Goal: Find specific page/section

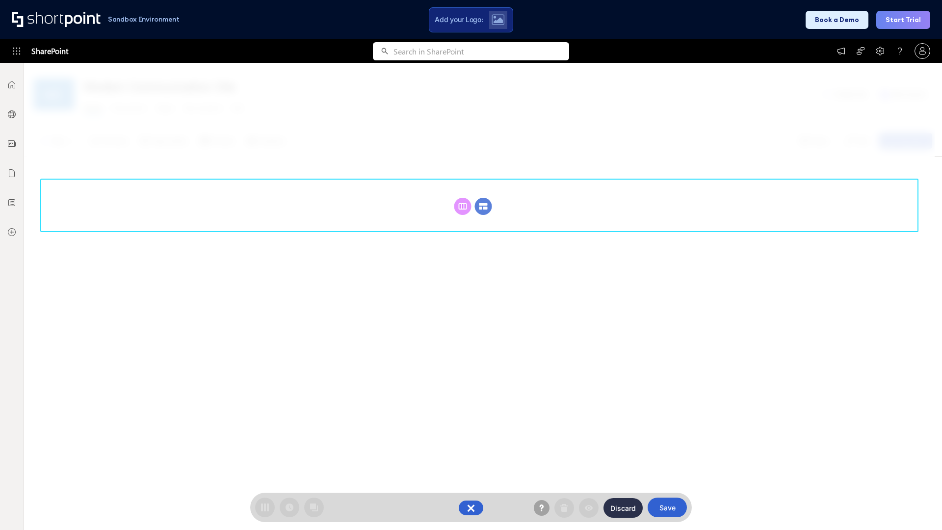
click at [483, 206] on circle at bounding box center [483, 206] width 17 height 17
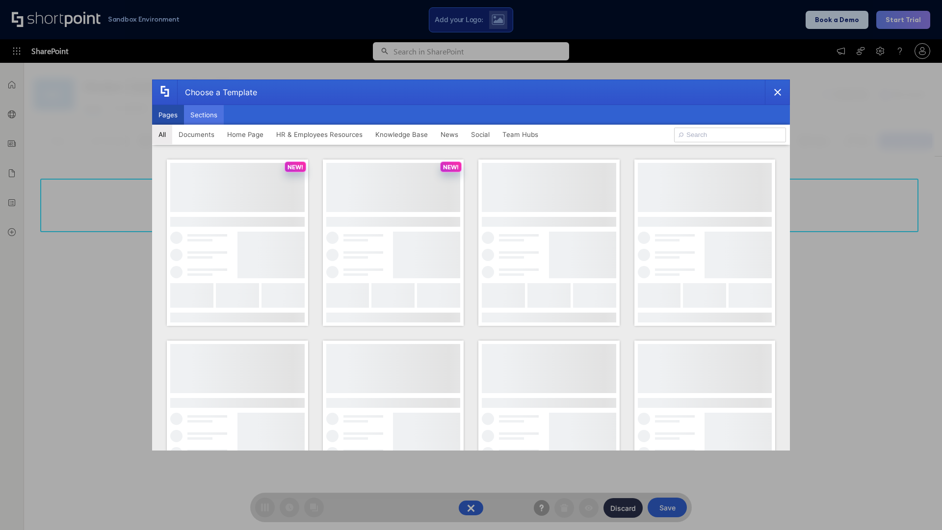
click at [204, 115] on button "Sections" at bounding box center [204, 115] width 40 height 20
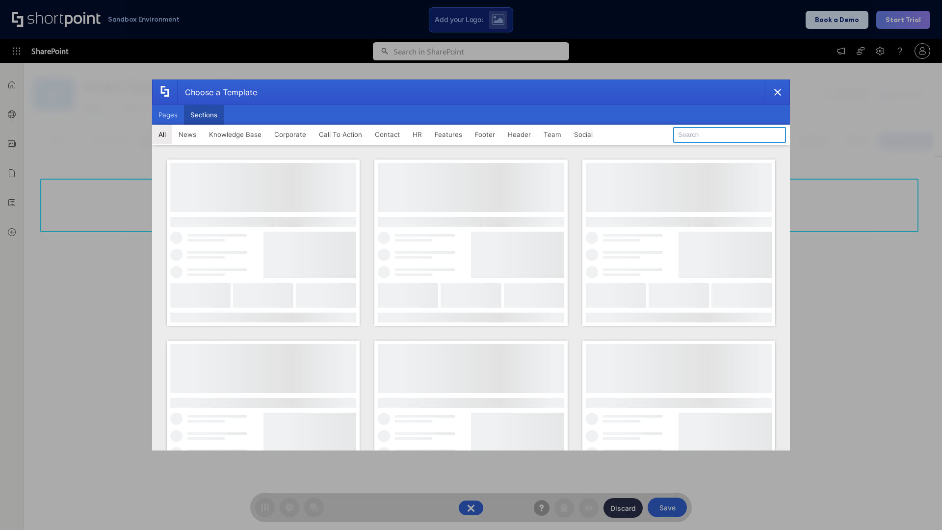
type input "Teammate 1"
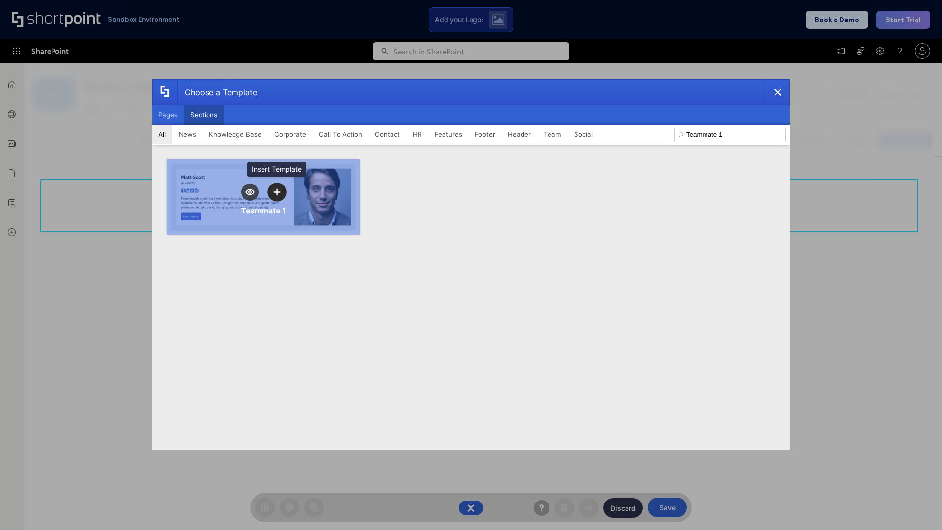
click at [277, 192] on icon "template selector" at bounding box center [276, 191] width 7 height 7
